Goal: Task Accomplishment & Management: Use online tool/utility

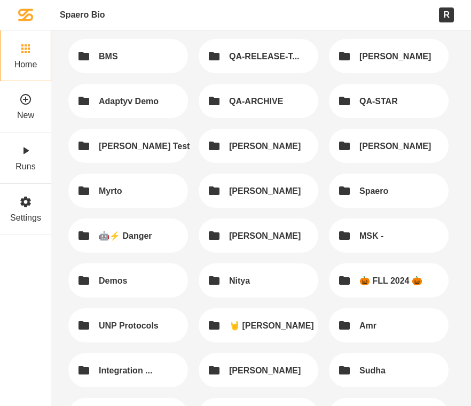
scroll to position [213, 0]
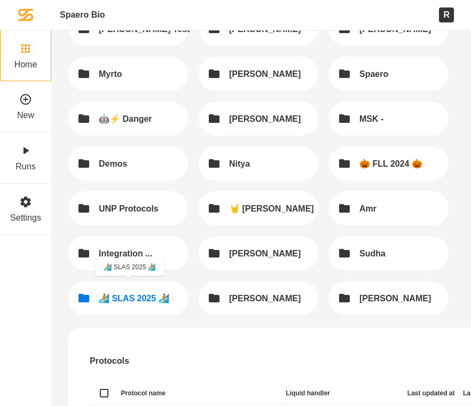
click at [173, 299] on button "🏄 SLAS 2025 🏄" at bounding box center [128, 298] width 120 height 34
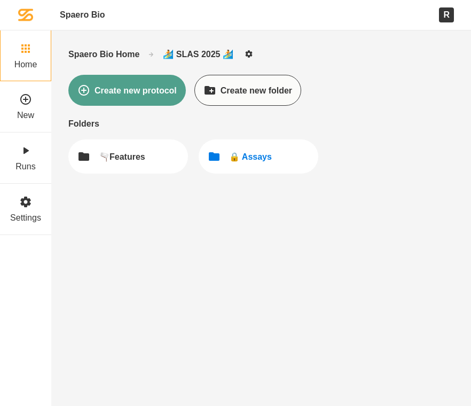
click at [218, 166] on button "🔒 Assays" at bounding box center [259, 156] width 120 height 34
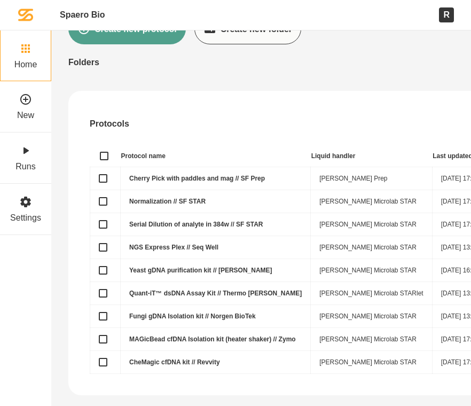
scroll to position [67, 0]
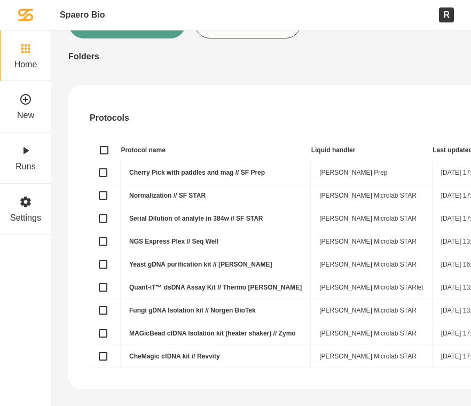
click at [151, 193] on link "Normalization // SF STAR" at bounding box center [167, 195] width 76 height 7
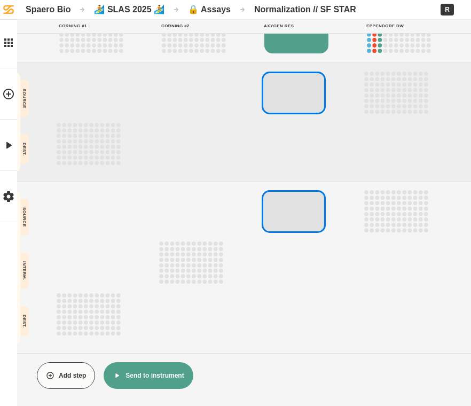
scroll to position [51, 0]
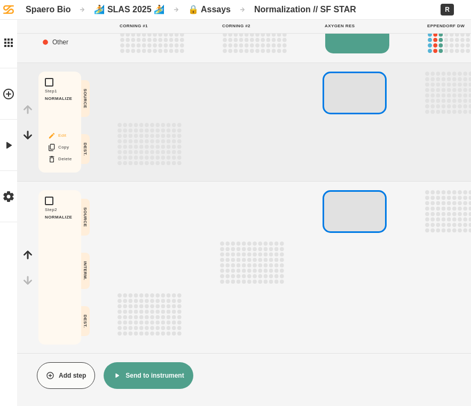
click at [56, 132] on button "Edit" at bounding box center [60, 136] width 34 height 14
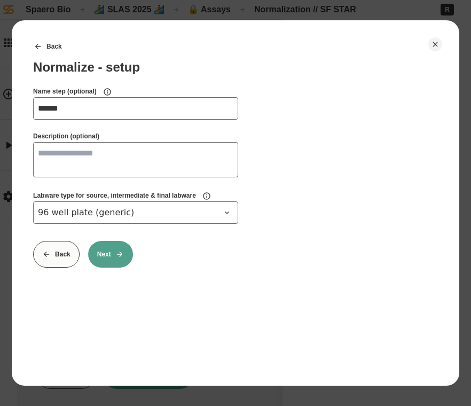
click at [111, 253] on button "Next" at bounding box center [110, 254] width 45 height 27
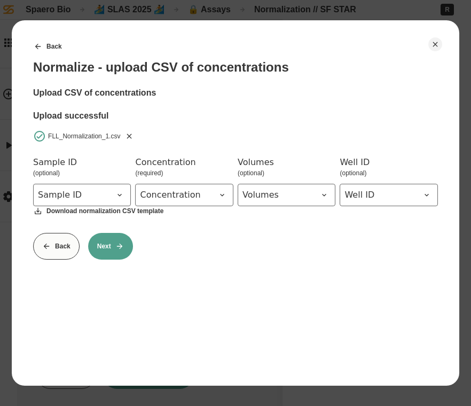
click at [116, 244] on icon at bounding box center [119, 246] width 9 height 9
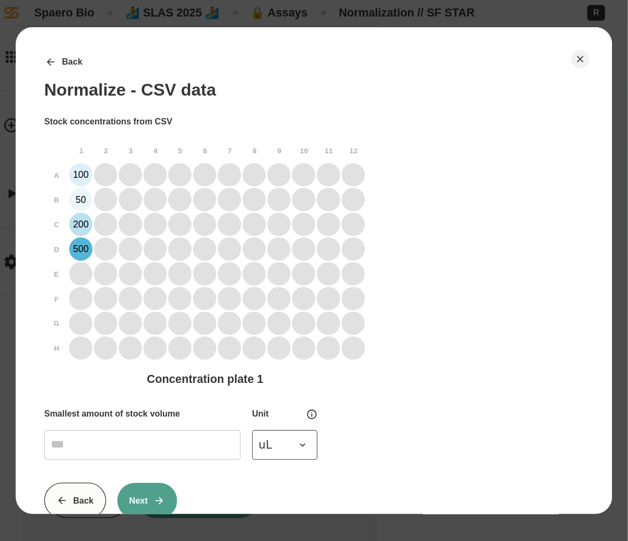
scroll to position [0, 0]
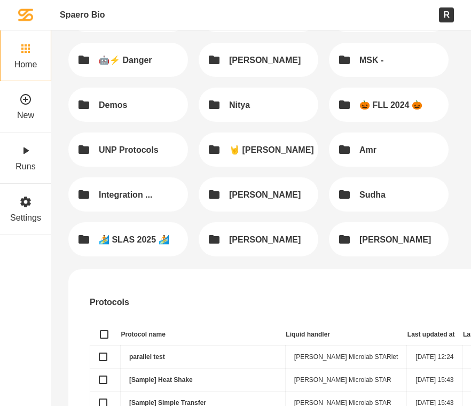
scroll to position [276, 0]
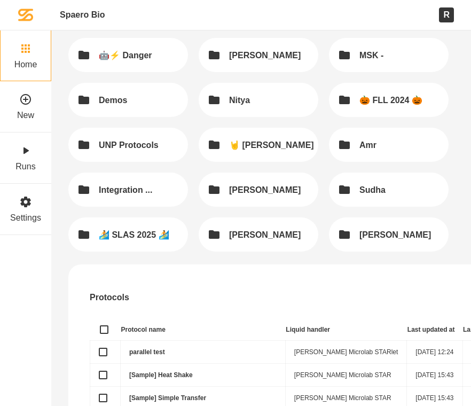
click at [128, 220] on button "🏄 SLAS 2025 🏄" at bounding box center [128, 234] width 120 height 34
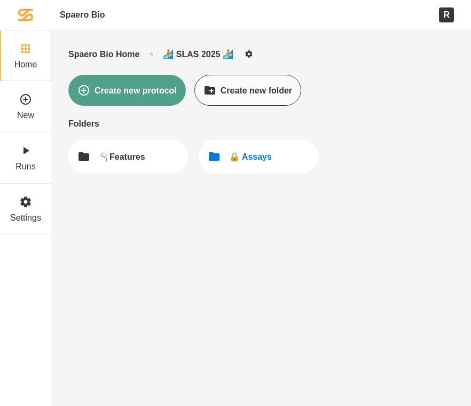
click at [260, 167] on button "🔒 Assays" at bounding box center [259, 156] width 120 height 34
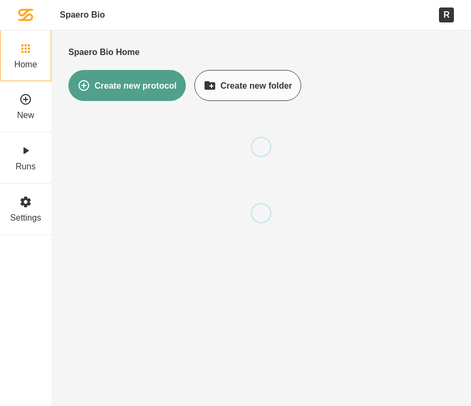
click at [260, 167] on div at bounding box center [261, 147] width 386 height 66
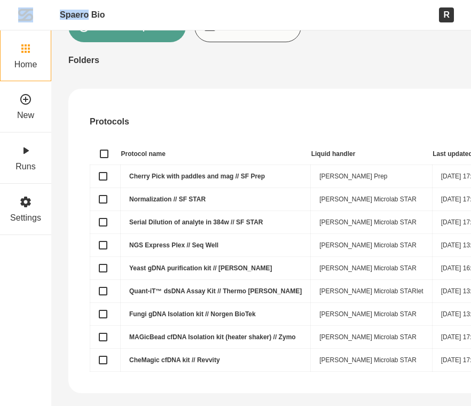
scroll to position [67, 0]
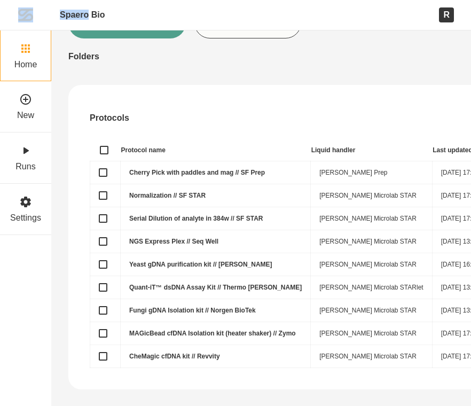
click at [144, 210] on td "Serial Dilution of analyte in 384w // SF STAR" at bounding box center [216, 218] width 190 height 23
click at [142, 215] on link "Serial Dilution of analyte in 384w // SF STAR" at bounding box center [196, 218] width 134 height 7
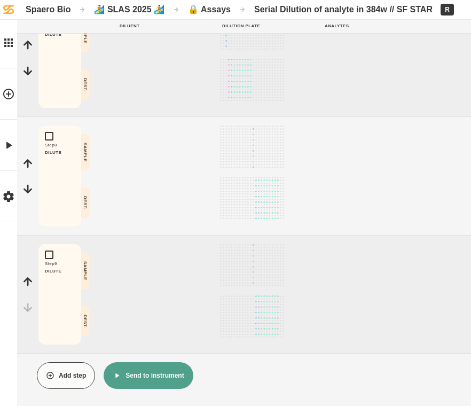
scroll to position [757, 0]
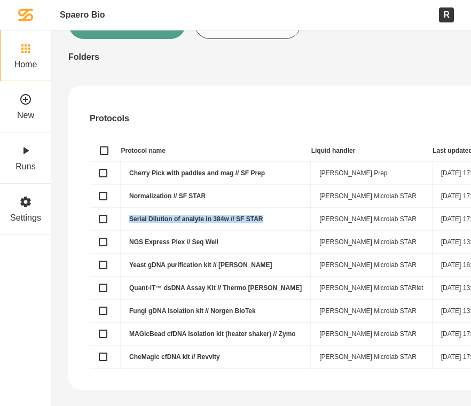
scroll to position [67, 0]
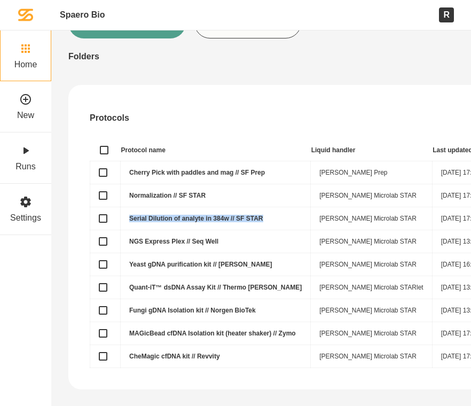
click at [159, 374] on div "Protocols All filters Sort by last modified (newest) Protocol name Liquid handl…" at bounding box center [424, 237] width 712 height 305
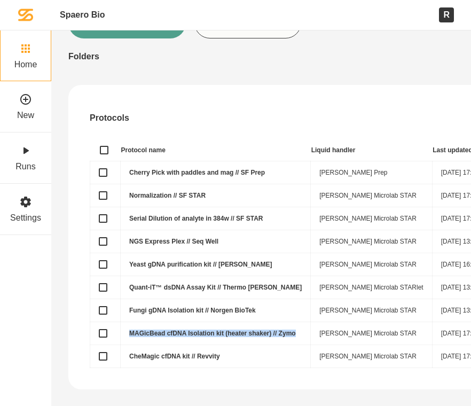
click at [136, 238] on link "NGS Express Plex // Seq Well" at bounding box center [173, 241] width 89 height 7
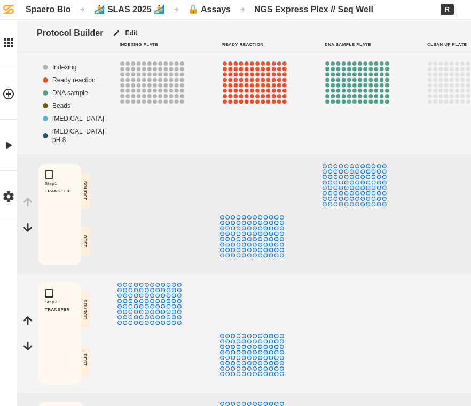
click at [402, 255] on div at bounding box center [365, 214] width 85 height 101
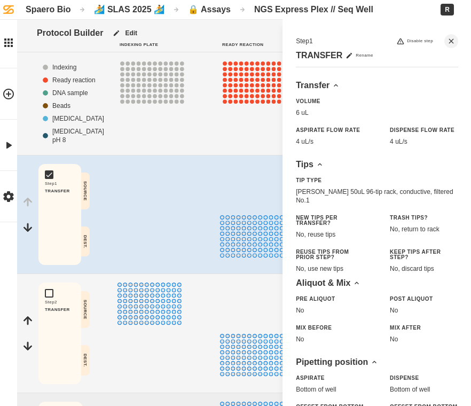
click at [237, 141] on div at bounding box center [262, 103] width 85 height 85
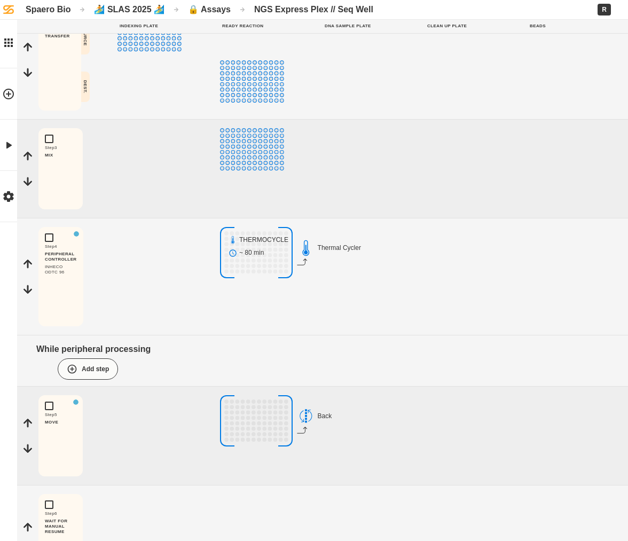
scroll to position [274, 0]
click at [64, 287] on button "Edit" at bounding box center [60, 289] width 34 height 14
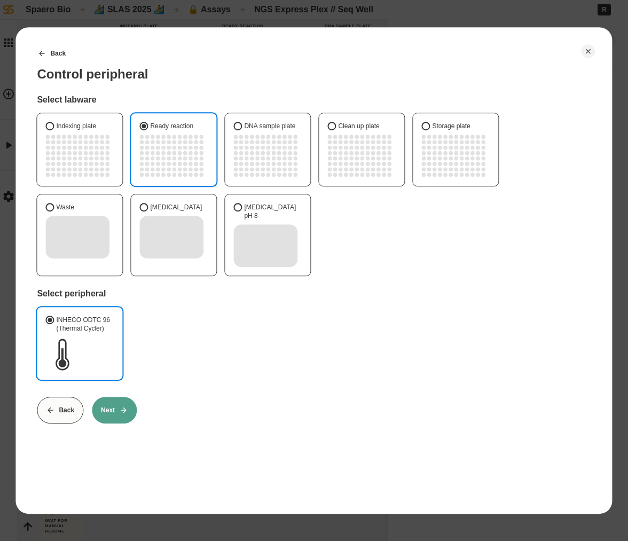
click at [120, 406] on button "Next" at bounding box center [114, 410] width 45 height 27
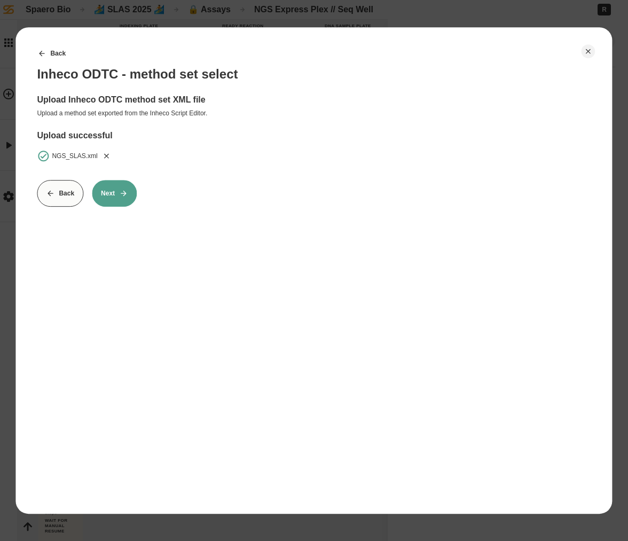
click at [94, 159] on div "NGS_SLAS.xml" at bounding box center [74, 156] width 45 height 9
click at [92, 158] on div "NGS_SLAS.xml" at bounding box center [74, 156] width 45 height 9
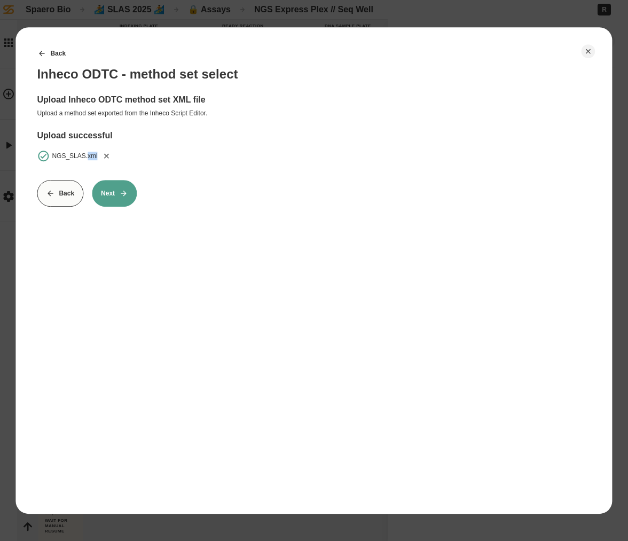
click at [86, 158] on div "NGS_SLAS.xml" at bounding box center [74, 156] width 45 height 9
click at [103, 196] on button "Next" at bounding box center [114, 193] width 45 height 27
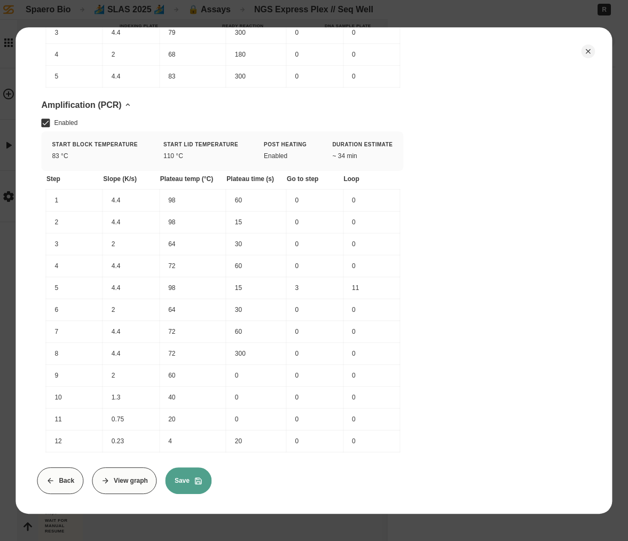
scroll to position [483, 0]
click at [119, 406] on button "View graph" at bounding box center [124, 482] width 65 height 27
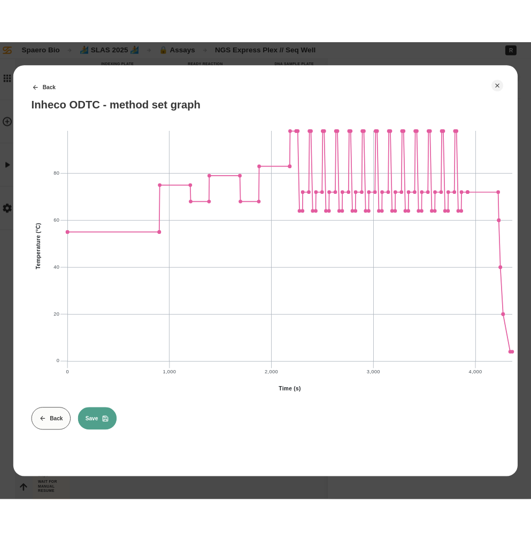
scroll to position [0, 1]
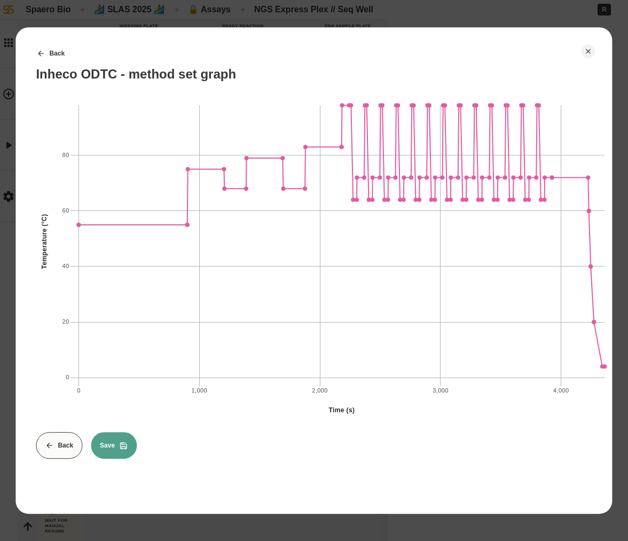
click at [118, 406] on button "Save" at bounding box center [114, 445] width 46 height 27
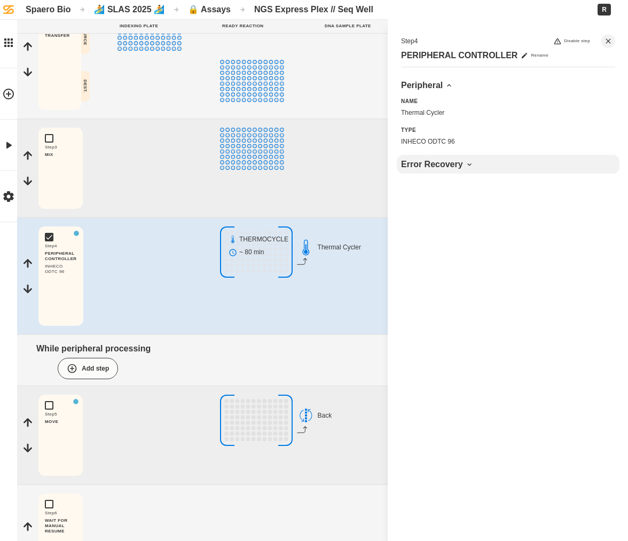
click at [457, 168] on div "Error Recovery" at bounding box center [508, 164] width 214 height 10
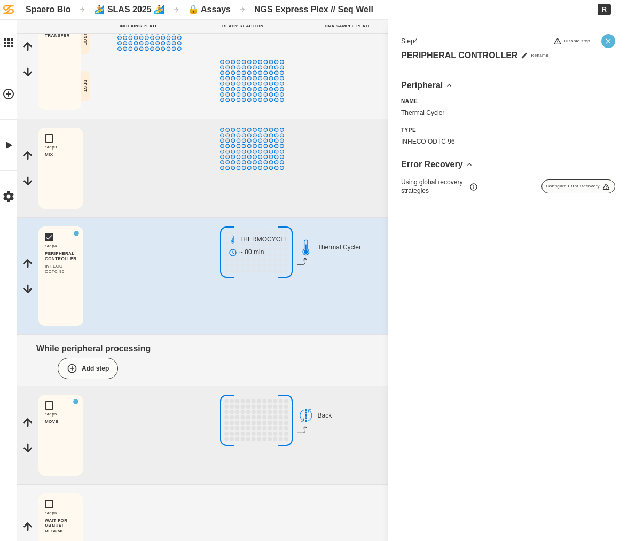
click at [471, 47] on button "Close" at bounding box center [609, 41] width 14 height 14
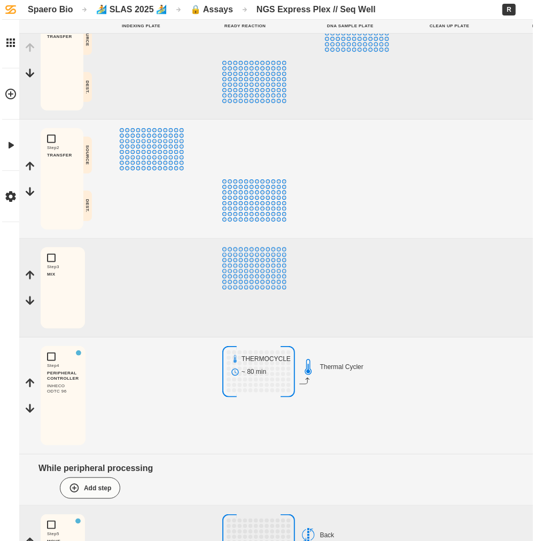
scroll to position [0, 0]
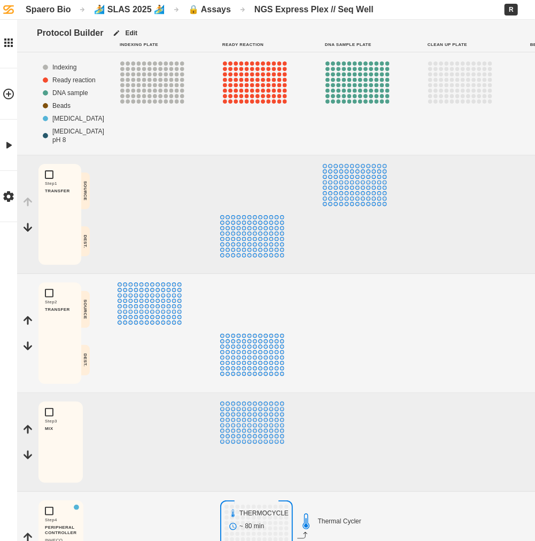
click at [59, 10] on div "Spaero Bio" at bounding box center [48, 9] width 45 height 10
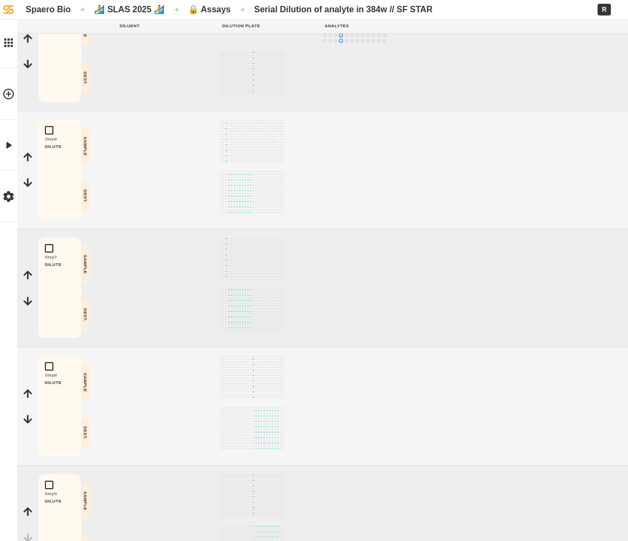
scroll to position [689, 0]
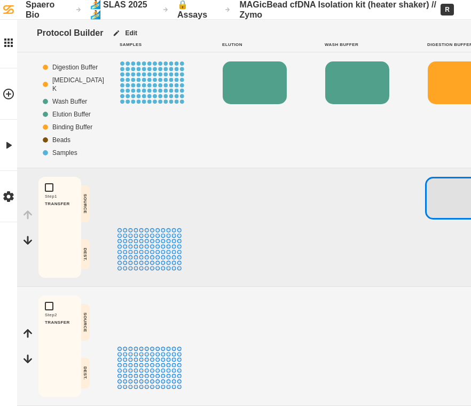
click at [303, 238] on div at bounding box center [262, 227] width 85 height 101
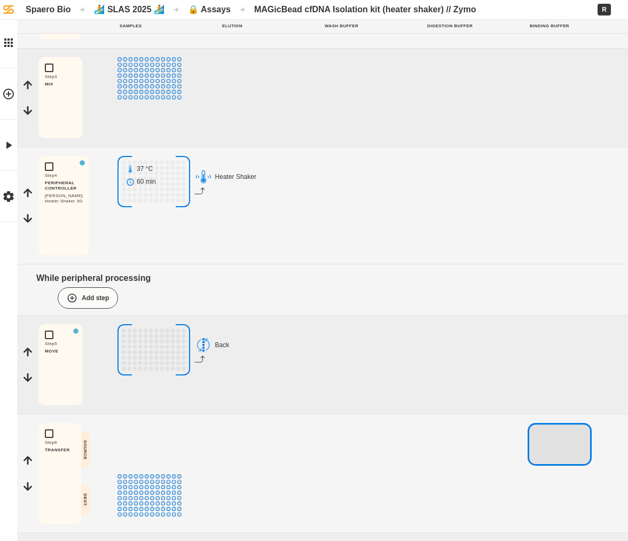
scroll to position [383, 0]
